Goal: Navigation & Orientation: Find specific page/section

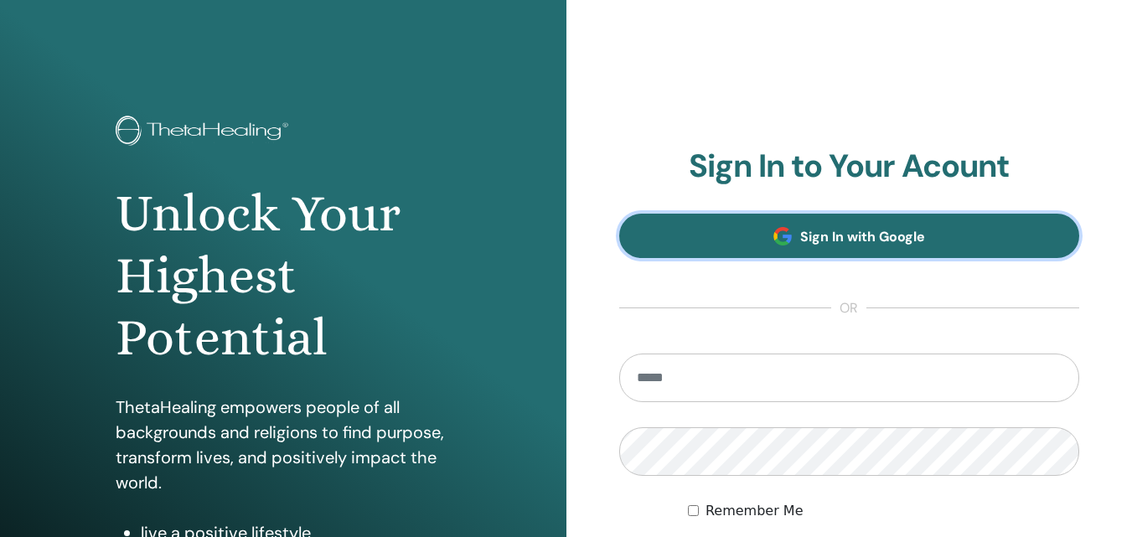
click at [855, 236] on span "Sign In with Google" at bounding box center [862, 237] width 125 height 18
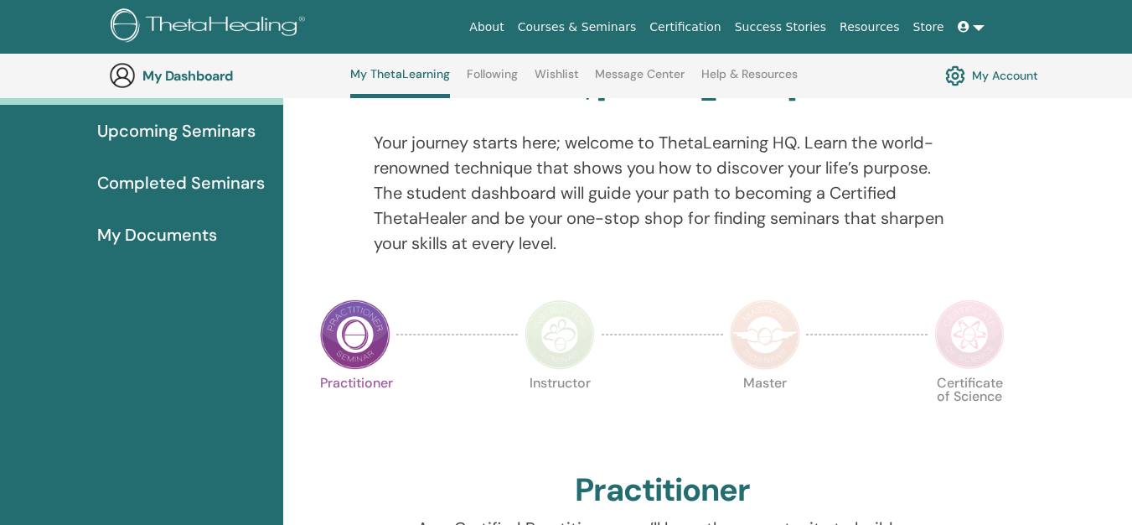
scroll to position [178, 0]
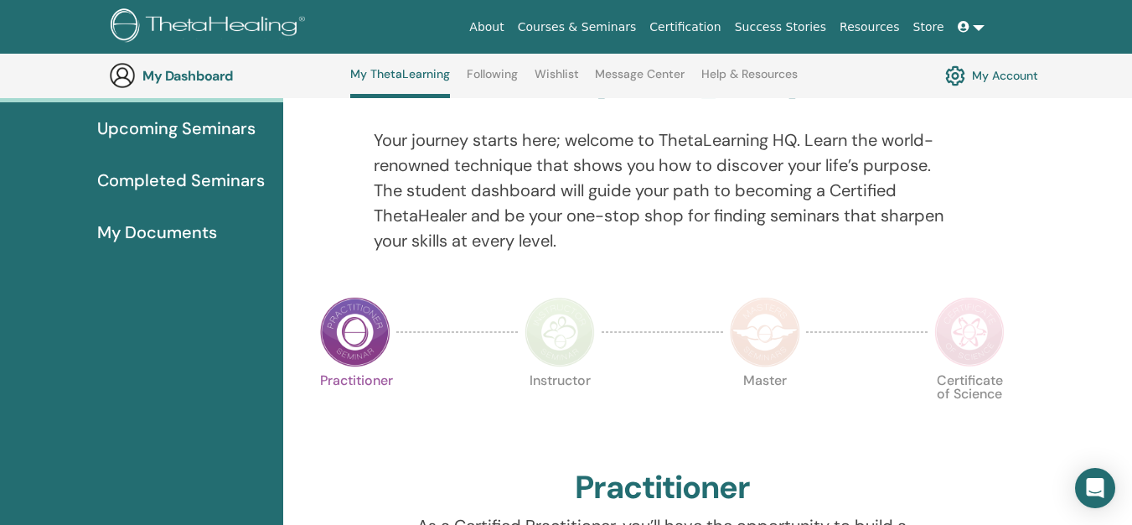
click at [192, 226] on span "My Documents" at bounding box center [157, 232] width 120 height 25
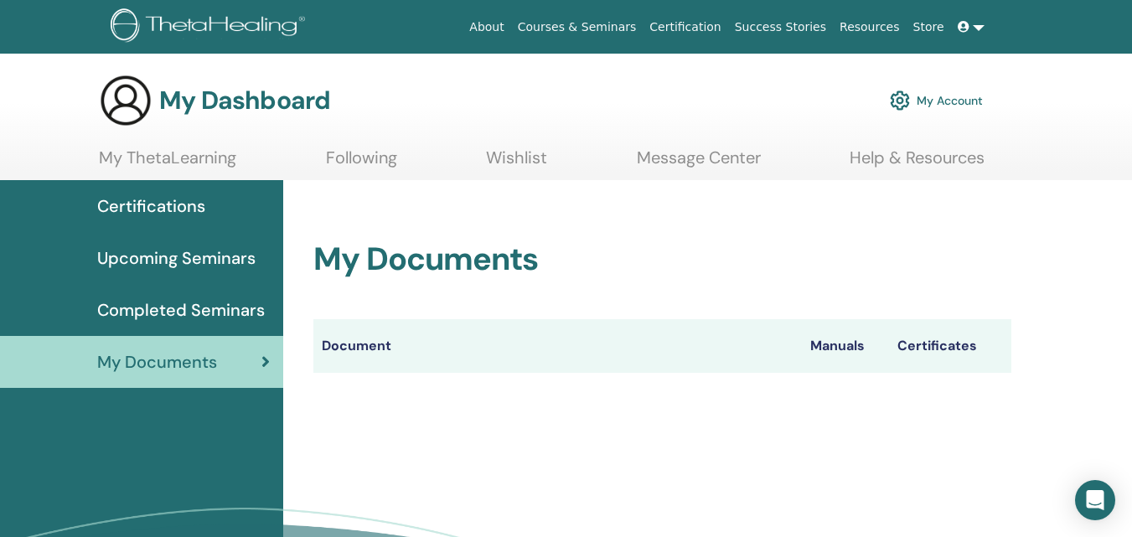
click at [928, 349] on th "Certificates" at bounding box center [950, 346] width 122 height 54
click at [231, 313] on span "Completed Seminars" at bounding box center [181, 309] width 168 height 25
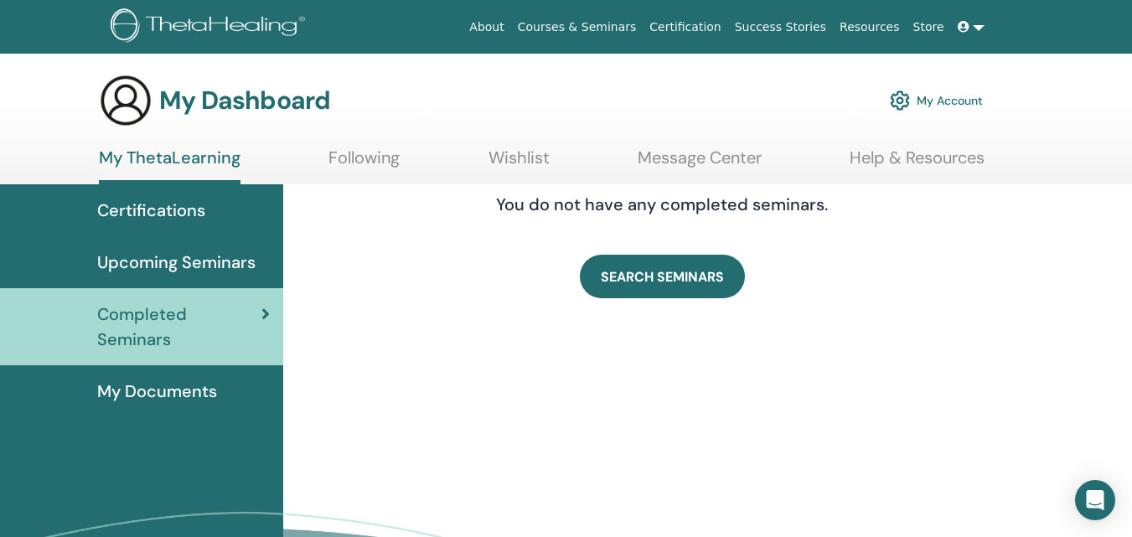
click at [223, 262] on span "Upcoming Seminars" at bounding box center [176, 262] width 158 height 25
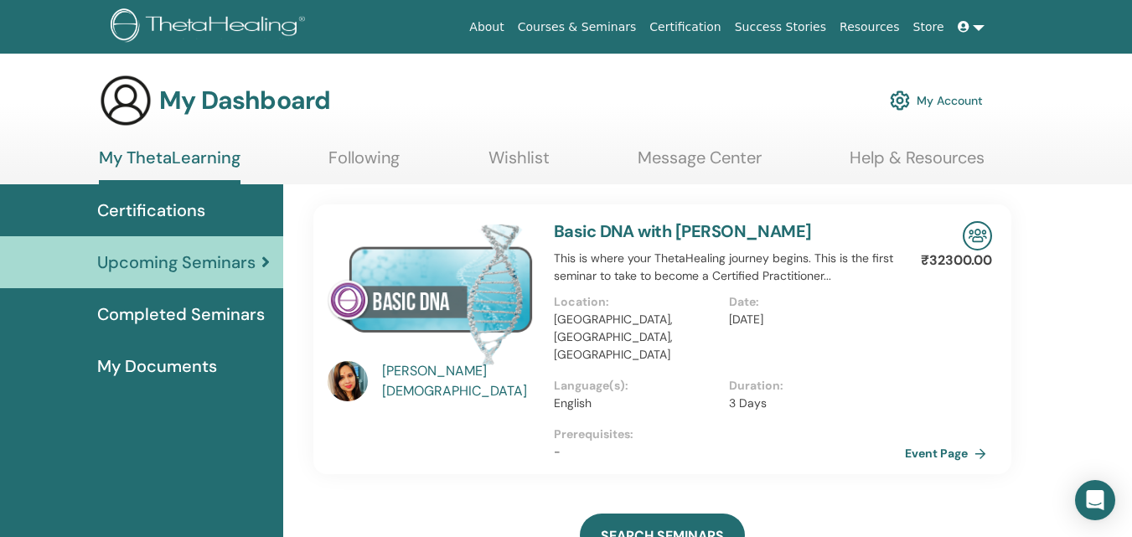
click at [175, 205] on span "Certifications" at bounding box center [151, 210] width 108 height 25
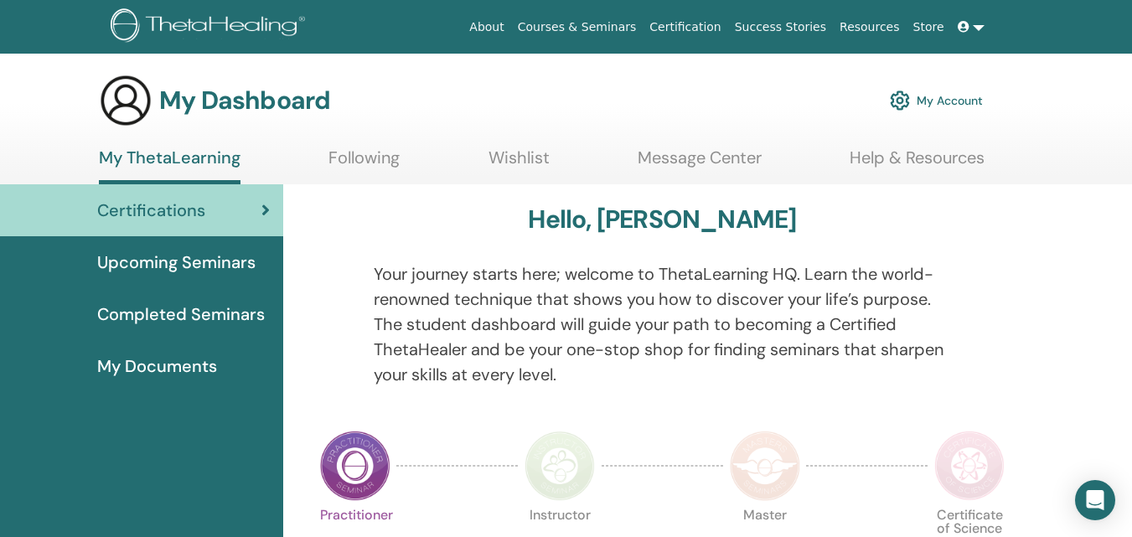
click at [955, 103] on link "My Account" at bounding box center [936, 100] width 93 height 37
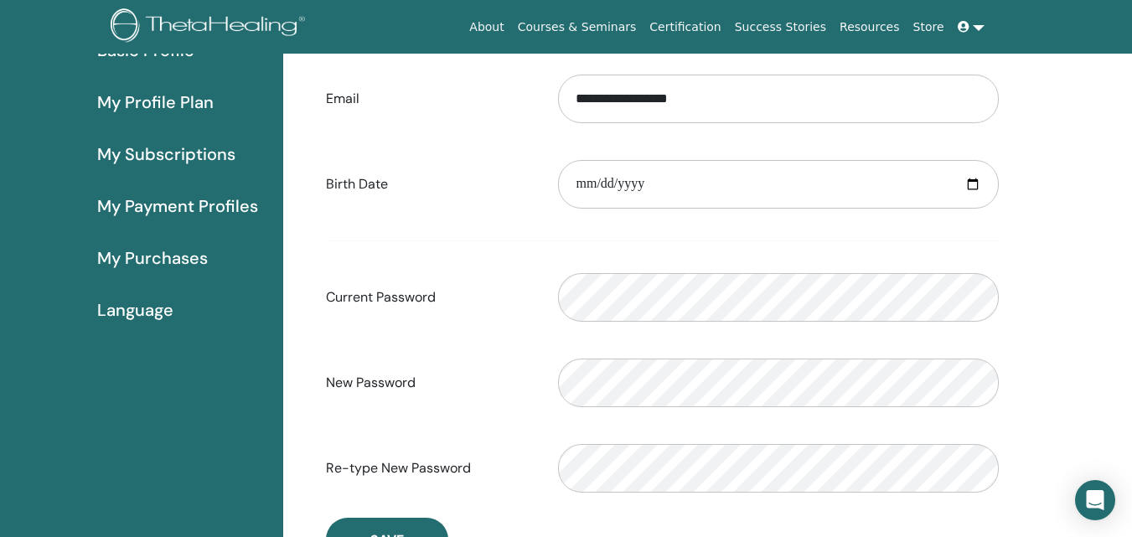
scroll to position [67, 0]
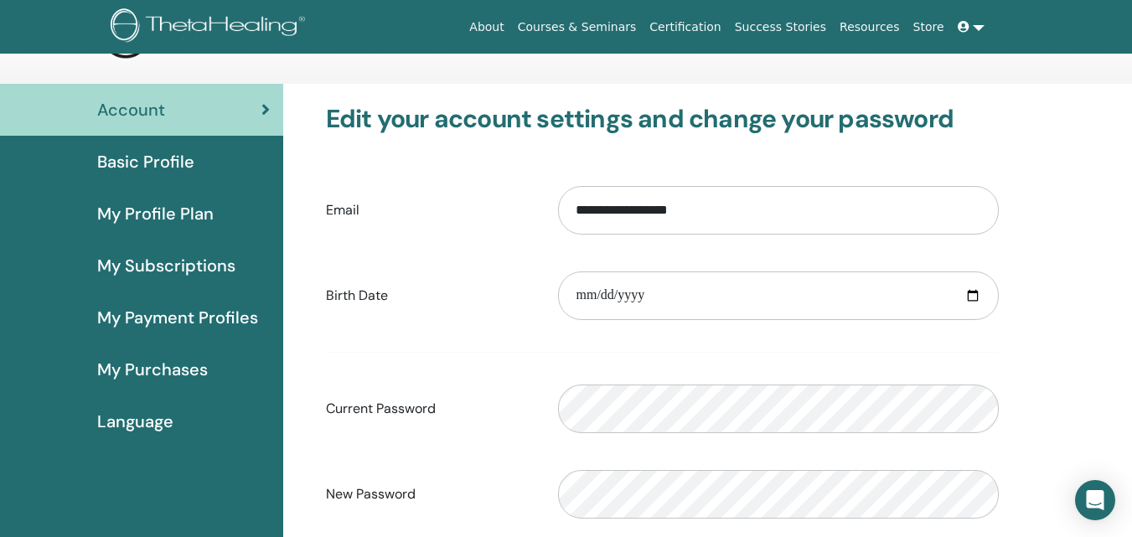
click at [139, 367] on span "My Purchases" at bounding box center [152, 369] width 111 height 25
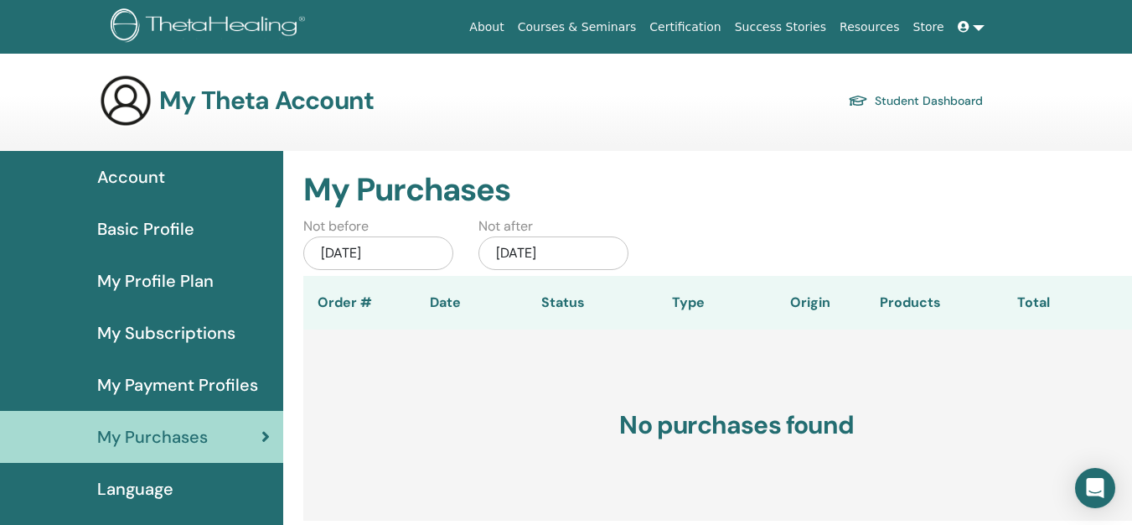
click at [940, 98] on link "Student Dashboard" at bounding box center [915, 100] width 135 height 23
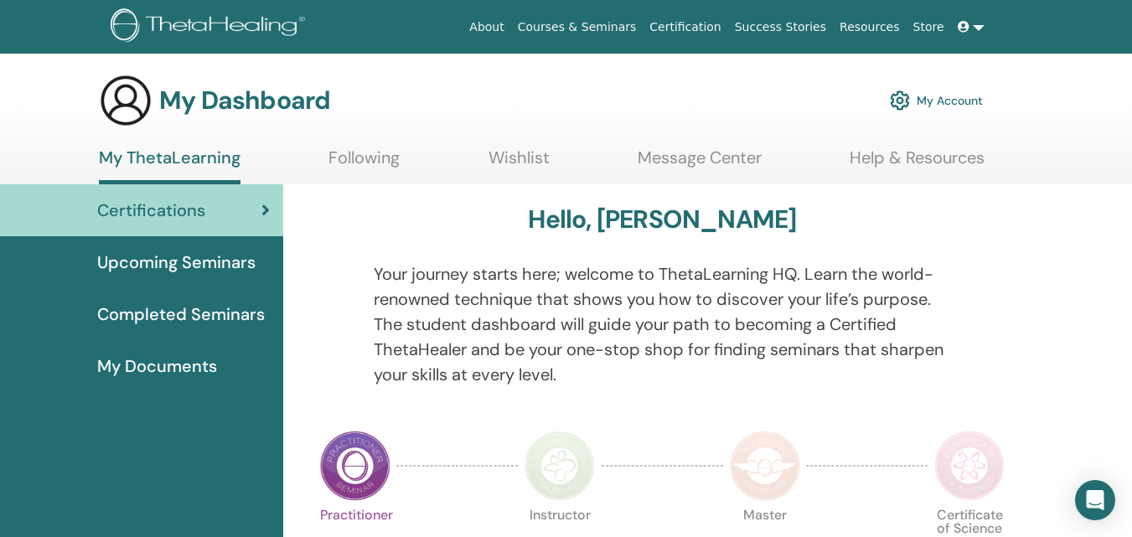
click at [356, 459] on img at bounding box center [355, 466] width 70 height 70
click at [221, 313] on span "Completed Seminars" at bounding box center [181, 314] width 168 height 25
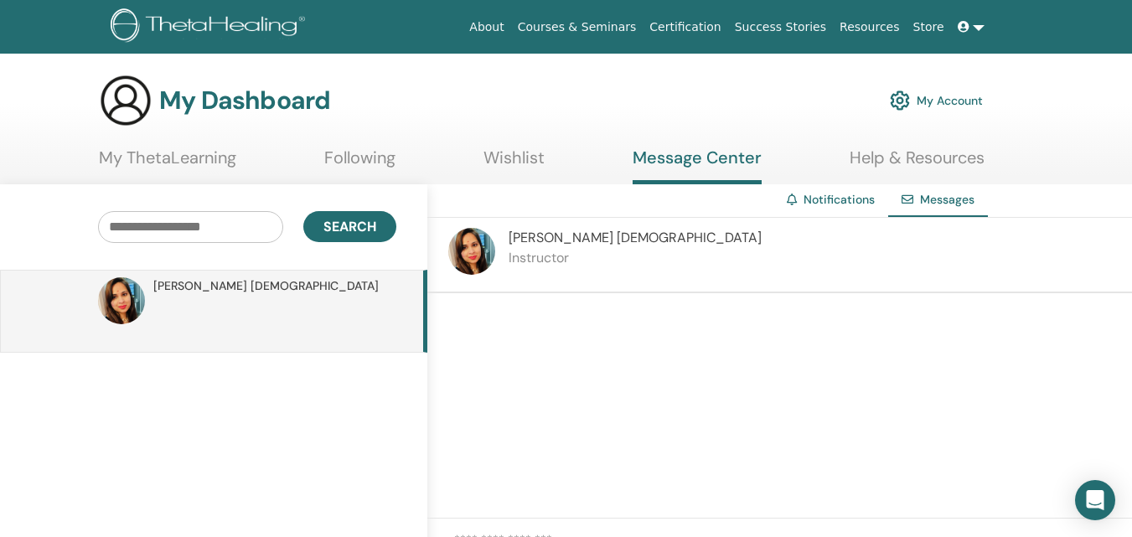
click at [832, 198] on link "Notifications" at bounding box center [839, 199] width 71 height 15
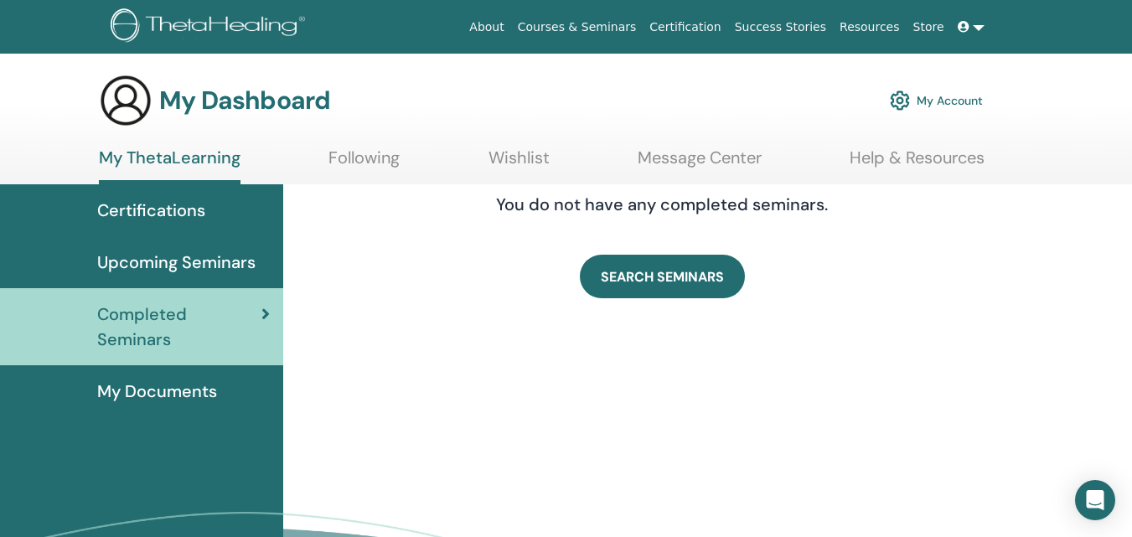
click at [175, 394] on span "My Documents" at bounding box center [157, 391] width 120 height 25
